Goal: Task Accomplishment & Management: Complete application form

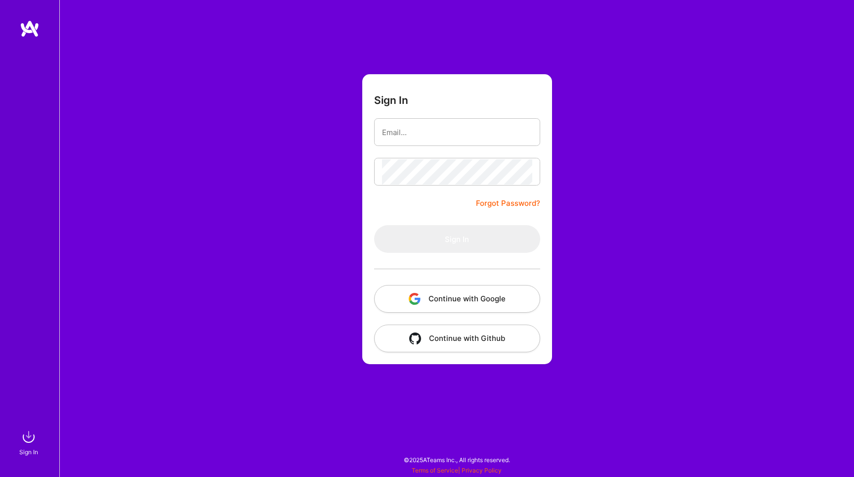
click at [467, 299] on button "Continue with Google" at bounding box center [457, 299] width 166 height 28
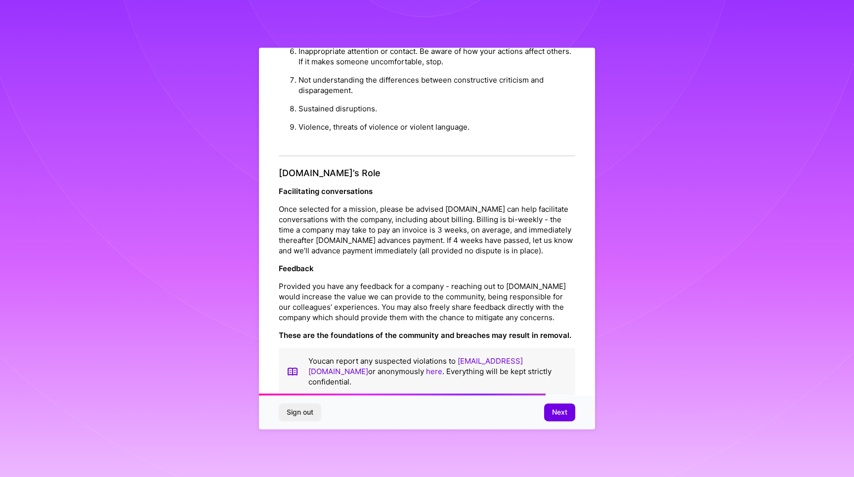
scroll to position [1041, 0]
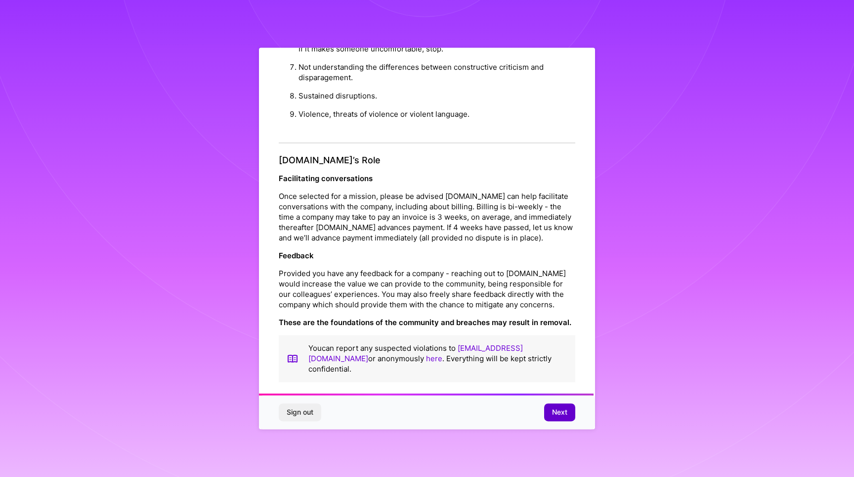
click at [557, 406] on button "Next" at bounding box center [559, 412] width 31 height 18
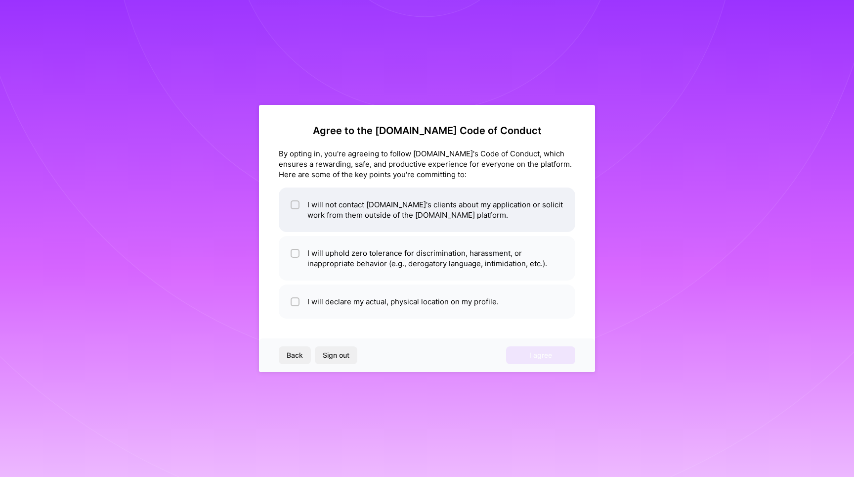
click at [293, 202] on input "checkbox" at bounding box center [296, 205] width 7 height 7
checkbox input "true"
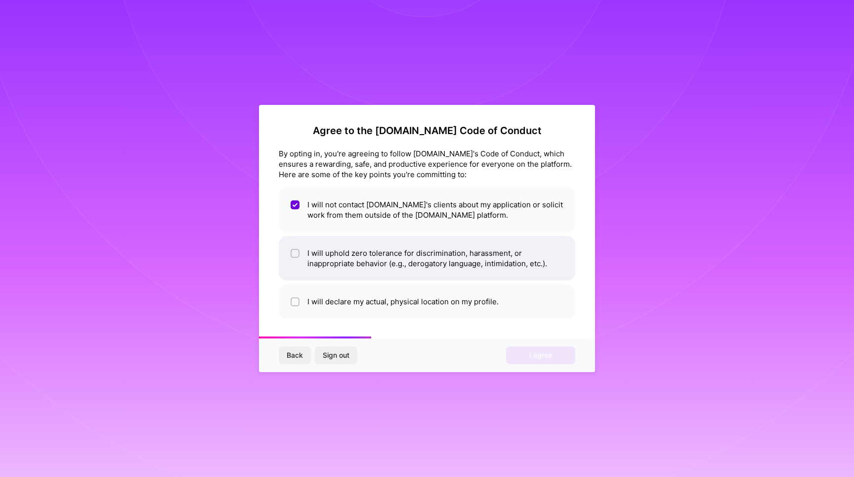
click at [295, 256] on input "checkbox" at bounding box center [296, 253] width 7 height 7
checkbox input "true"
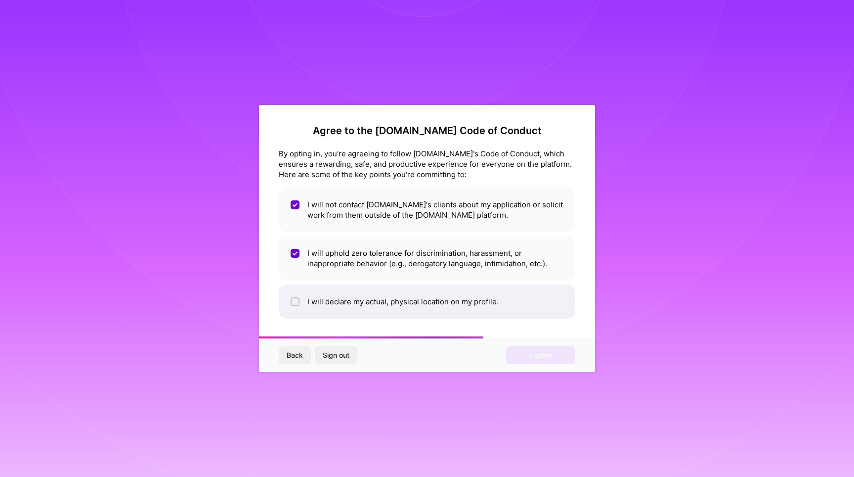
click at [297, 301] on input "checkbox" at bounding box center [296, 302] width 7 height 7
checkbox input "true"
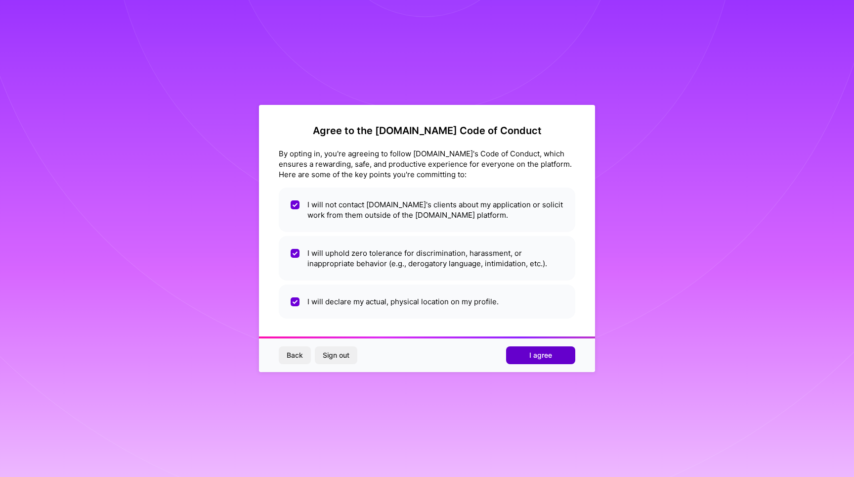
click at [536, 352] on span "I agree" at bounding box center [541, 355] width 23 height 10
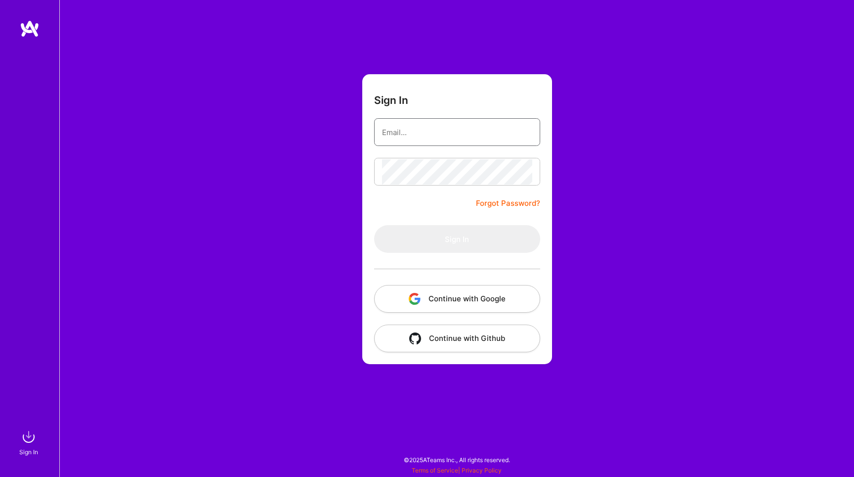
click at [465, 125] on input "email" at bounding box center [457, 132] width 150 height 25
click at [410, 199] on form "Sign In Forgot Password? Sign In Continue with Google Continue with Github" at bounding box center [457, 219] width 190 height 290
click at [429, 300] on button "Continue with Google" at bounding box center [457, 299] width 166 height 28
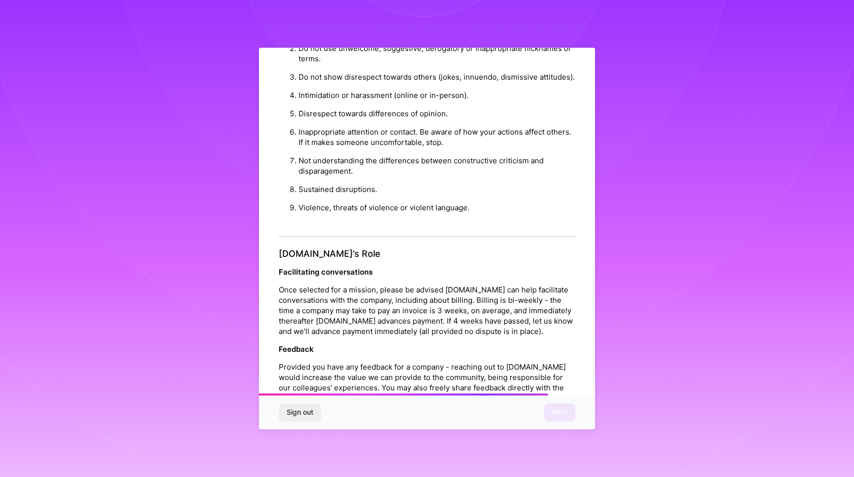
scroll to position [1045, 0]
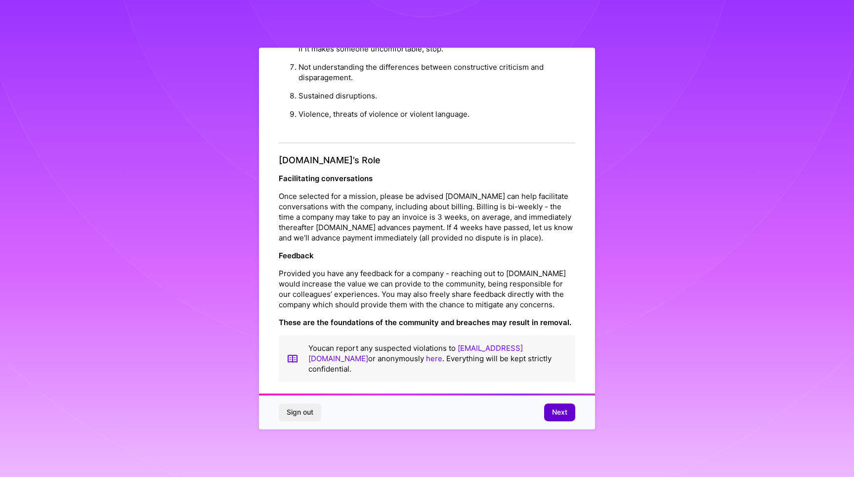
click at [554, 415] on span "Next" at bounding box center [559, 412] width 15 height 10
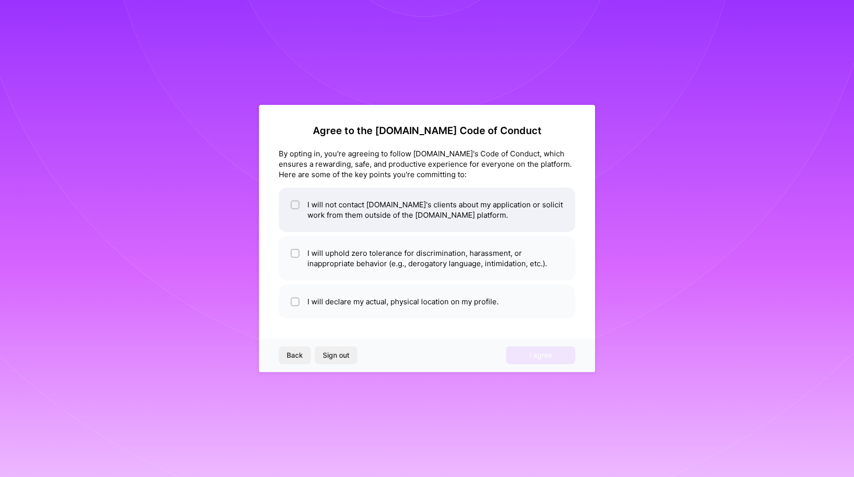
click at [373, 206] on li "I will not contact [DOMAIN_NAME]'s clients about my application or solicit work…" at bounding box center [427, 209] width 297 height 44
checkbox input "true"
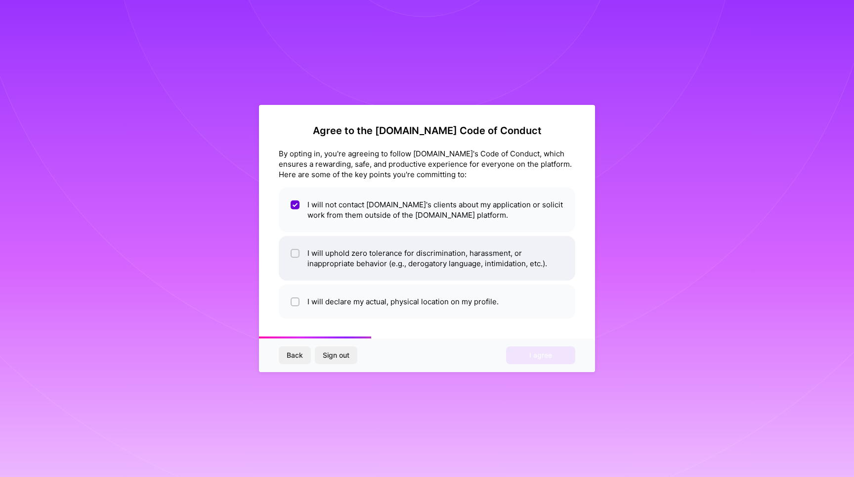
click at [370, 260] on li "I will uphold zero tolerance for discrimination, harassment, or inappropriate b…" at bounding box center [427, 258] width 297 height 44
checkbox input "true"
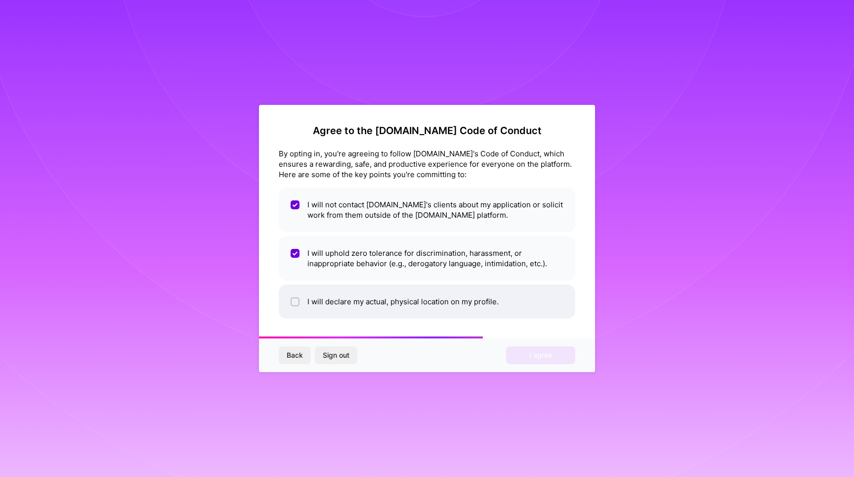
click at [372, 295] on li "I will declare my actual, physical location on my profile." at bounding box center [427, 301] width 297 height 34
checkbox input "true"
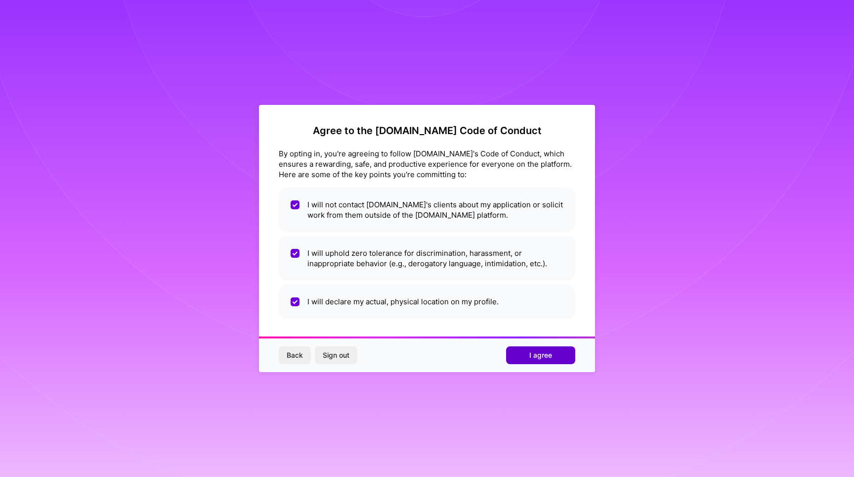
click at [532, 354] on span "I agree" at bounding box center [541, 355] width 23 height 10
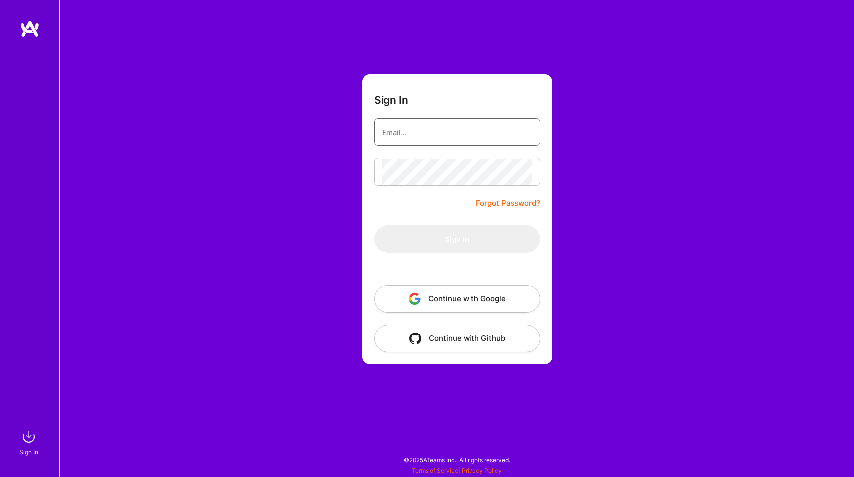
click at [434, 132] on input "email" at bounding box center [457, 132] width 150 height 25
click at [532, 207] on link "Forgot Password?" at bounding box center [508, 203] width 64 height 12
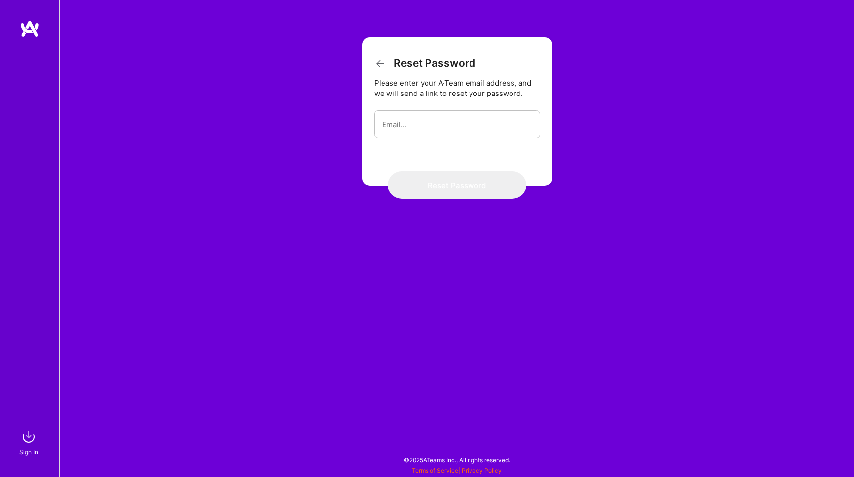
click at [445, 101] on form "Reset Password Please enter your A·Team email address, and we will send a link …" at bounding box center [457, 111] width 190 height 148
click at [436, 131] on input "email" at bounding box center [457, 124] width 150 height 25
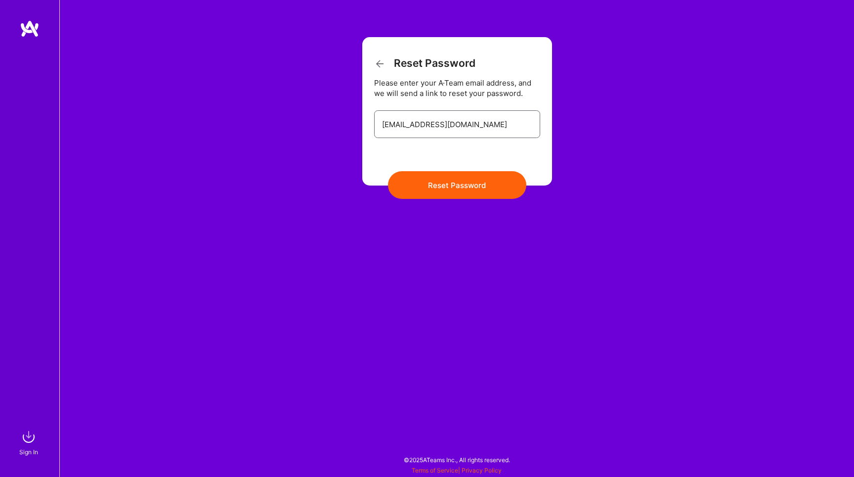
type input "rafael13es@gmail.com"
click at [388, 171] on button "Reset Password" at bounding box center [457, 185] width 138 height 28
click at [31, 16] on div "Sign In" at bounding box center [29, 238] width 59 height 477
click at [31, 30] on img at bounding box center [30, 29] width 20 height 18
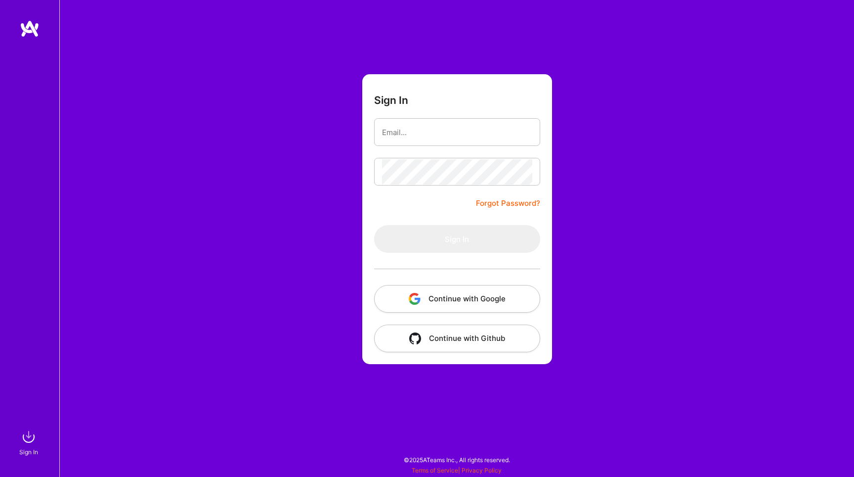
click at [427, 301] on button "Continue with Google" at bounding box center [457, 299] width 166 height 28
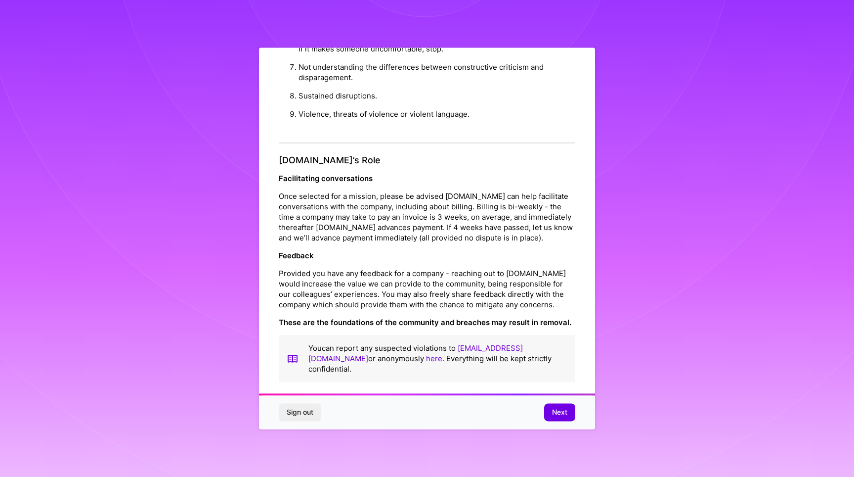
scroll to position [6, 0]
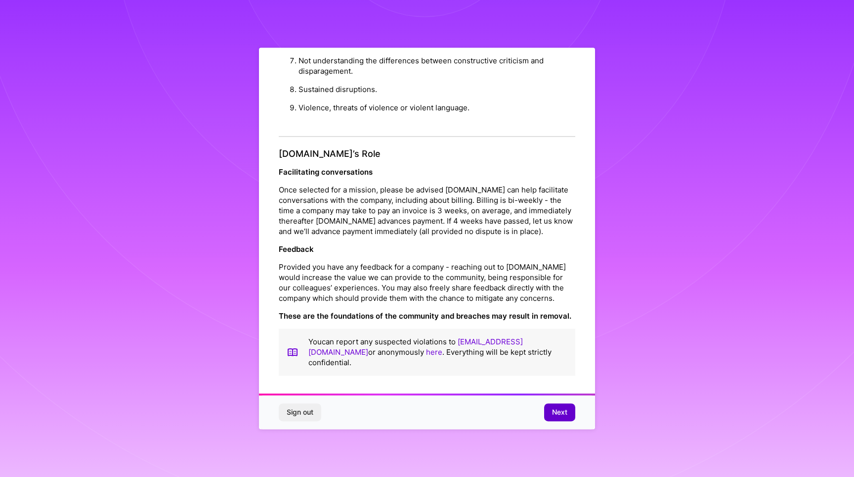
click at [559, 413] on span "Next" at bounding box center [559, 412] width 15 height 10
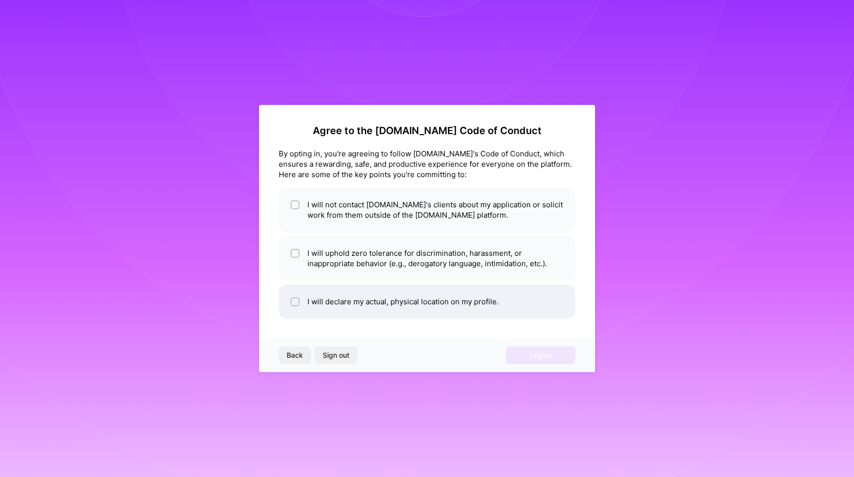
click at [388, 302] on li "I will declare my actual, physical location on my profile." at bounding box center [427, 301] width 297 height 34
checkbox input "true"
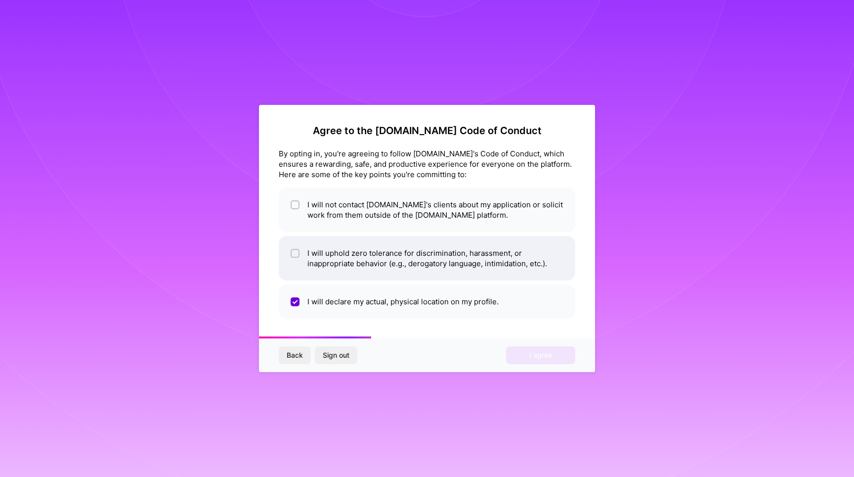
click at [380, 254] on li "I will uphold zero tolerance for discrimination, harassment, or inappropriate b…" at bounding box center [427, 258] width 297 height 44
checkbox input "true"
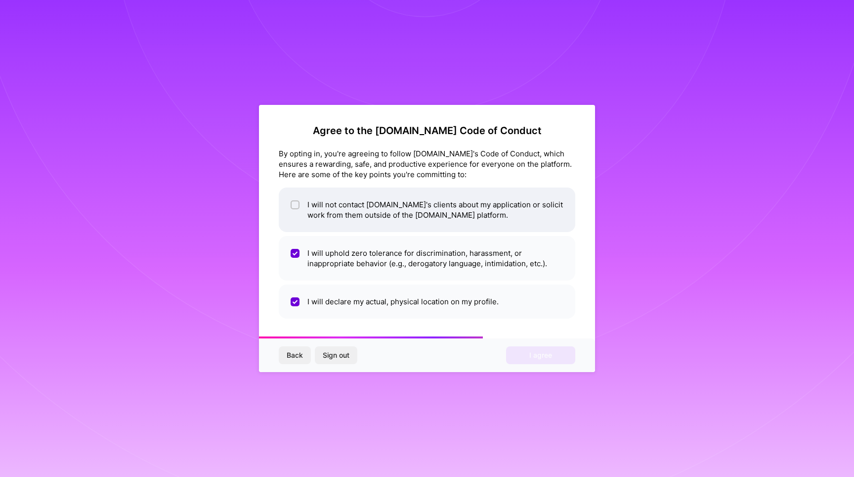
click at [387, 209] on li "I will not contact [DOMAIN_NAME]'s clients about my application or solicit work…" at bounding box center [427, 209] width 297 height 44
checkbox input "true"
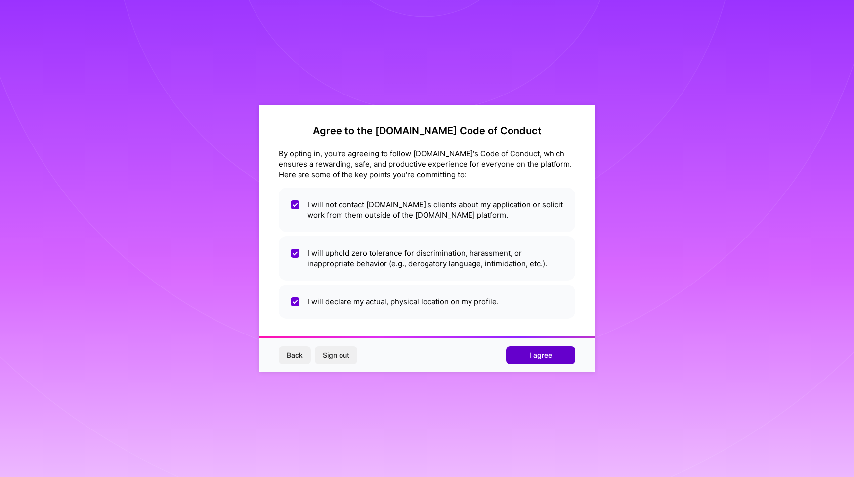
click at [528, 361] on button "I agree" at bounding box center [540, 355] width 69 height 18
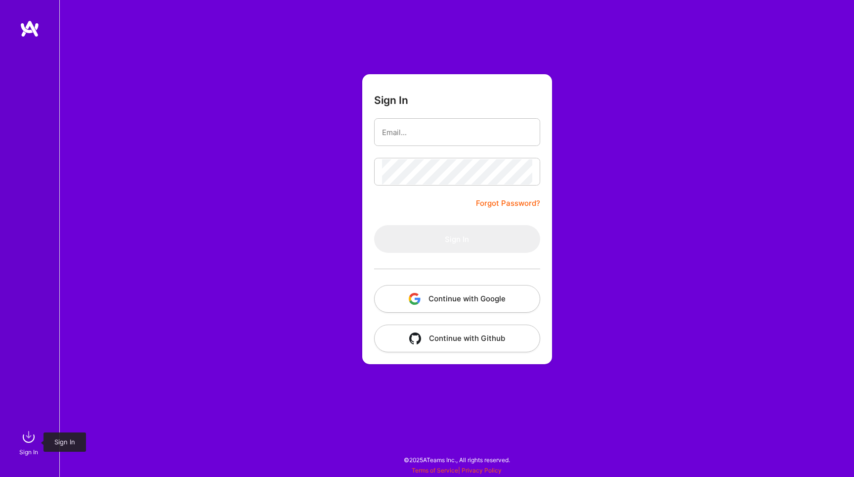
click at [24, 448] on div "Sign In" at bounding box center [28, 451] width 19 height 10
click at [430, 287] on button "Continue with Google" at bounding box center [457, 299] width 166 height 28
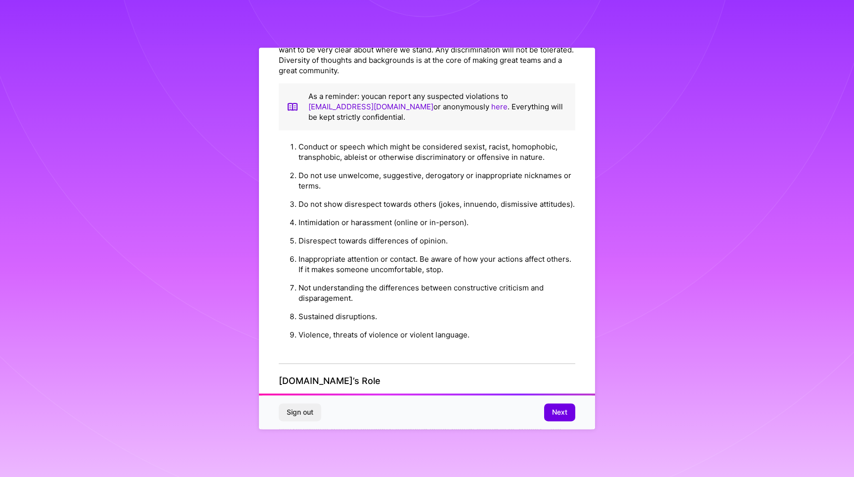
scroll to position [1045, 0]
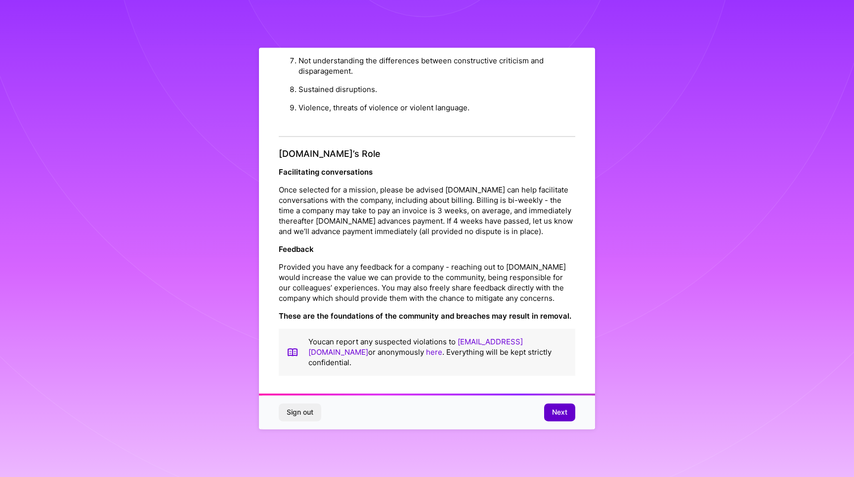
click at [559, 414] on span "Next" at bounding box center [559, 412] width 15 height 10
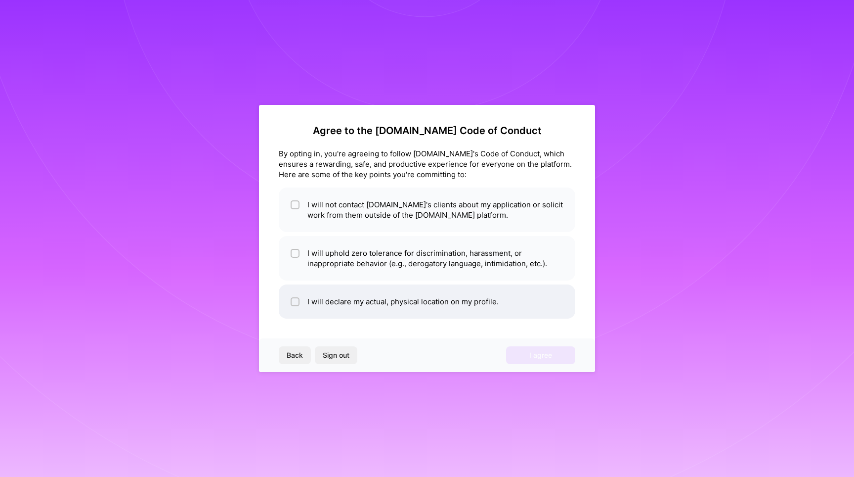
click at [444, 298] on li "I will declare my actual, physical location on my profile." at bounding box center [427, 301] width 297 height 34
checkbox input "true"
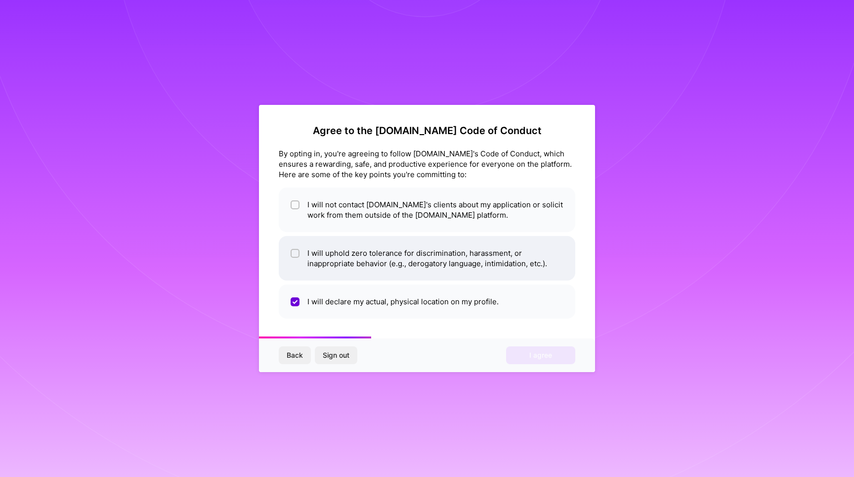
click at [444, 244] on li "I will uphold zero tolerance for discrimination, harassment, or inappropriate b…" at bounding box center [427, 258] width 297 height 44
checkbox input "true"
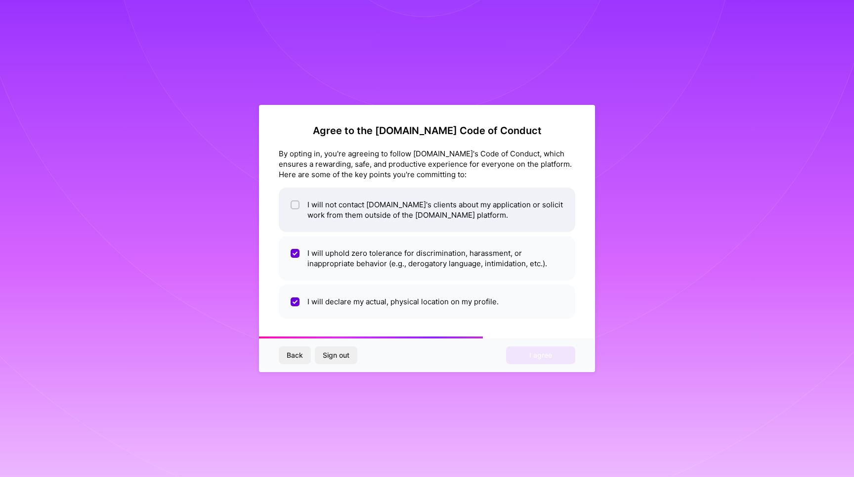
click at [446, 211] on li "I will not contact [DOMAIN_NAME]'s clients about my application or solicit work…" at bounding box center [427, 209] width 297 height 44
checkbox input "true"
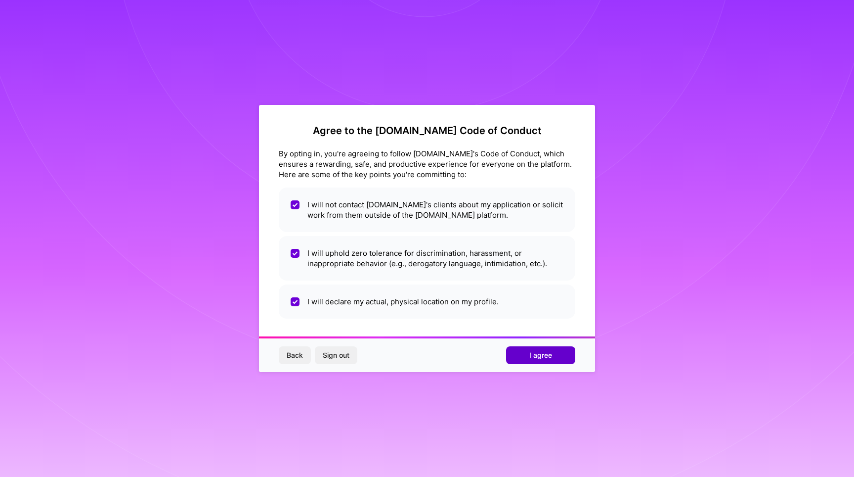
click at [538, 360] on button "I agree" at bounding box center [540, 355] width 69 height 18
